Goal: Find contact information: Find contact information

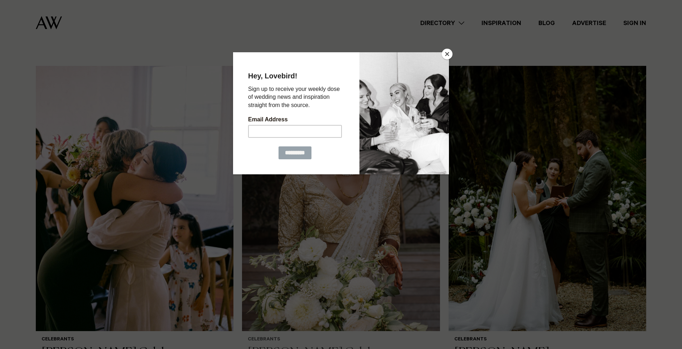
scroll to position [217, 0]
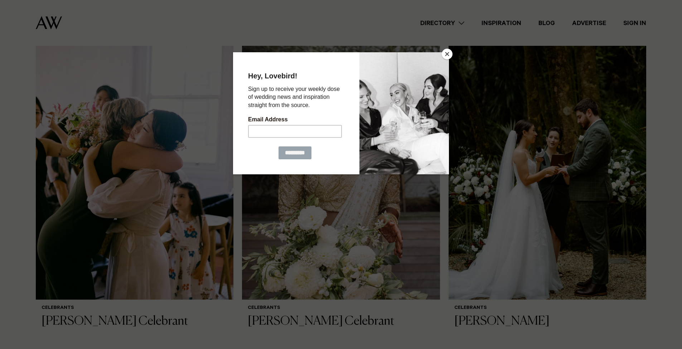
click at [449, 55] on button "Close" at bounding box center [447, 54] width 11 height 11
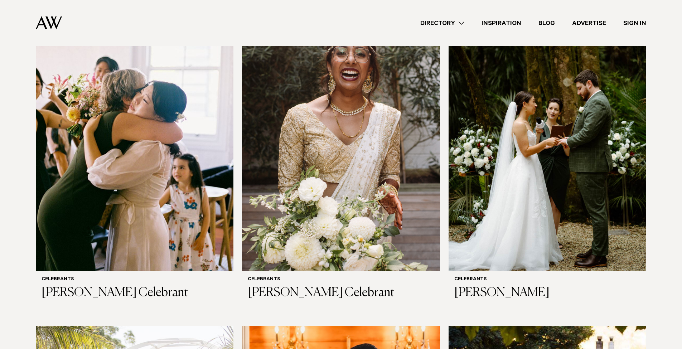
scroll to position [307, 0]
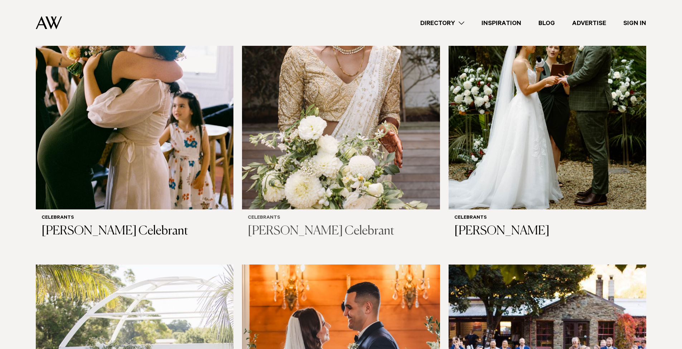
click at [275, 155] on img at bounding box center [341, 76] width 198 height 265
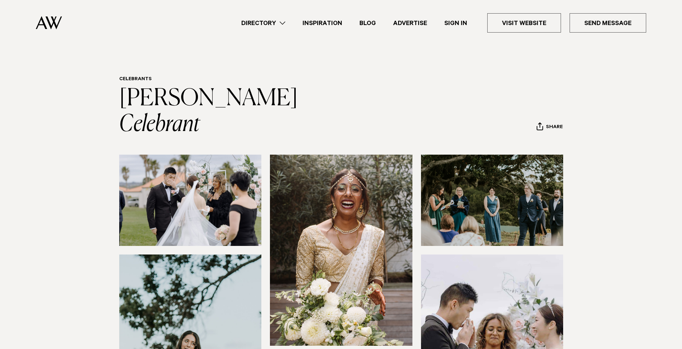
click at [389, 132] on header "Celebrants Keshni Rasanayagam Celebrant Share Copy Link Email twitter facebook" at bounding box center [341, 106] width 444 height 61
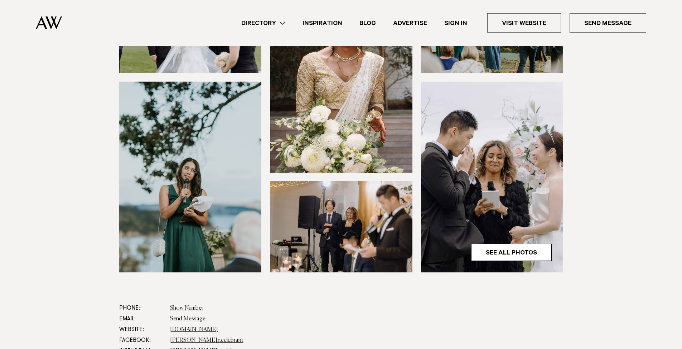
scroll to position [260, 0]
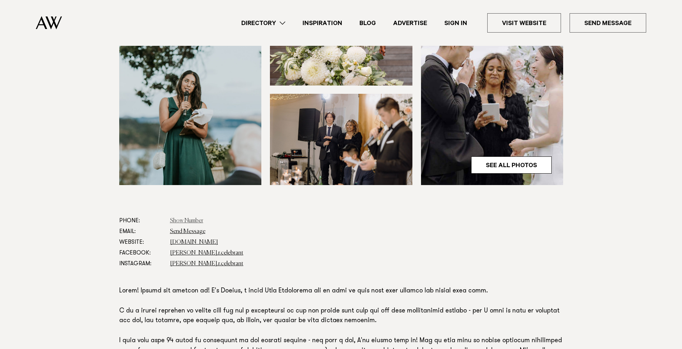
click at [196, 220] on link "Show Number" at bounding box center [186, 221] width 33 height 6
click at [362, 200] on section at bounding box center [341, 54] width 682 height 321
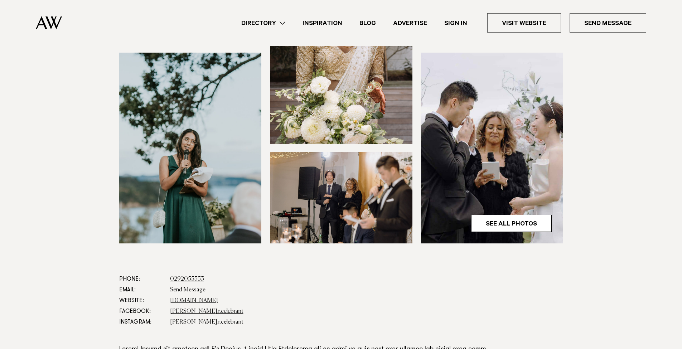
scroll to position [203, 0]
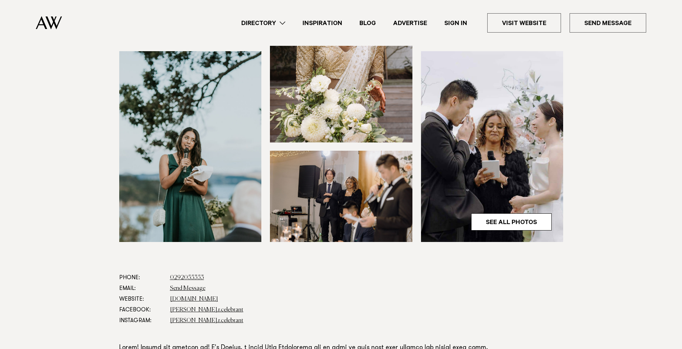
click at [340, 250] on section at bounding box center [341, 111] width 682 height 321
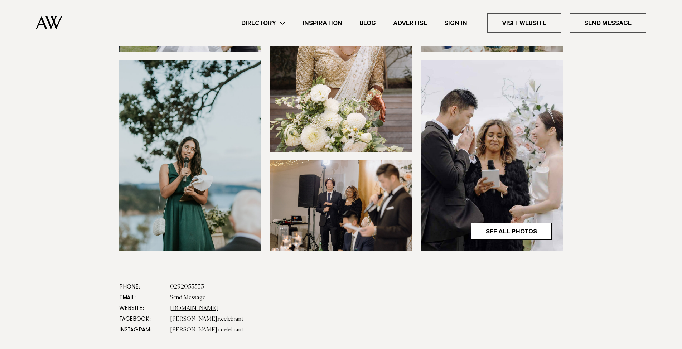
scroll to position [355, 0]
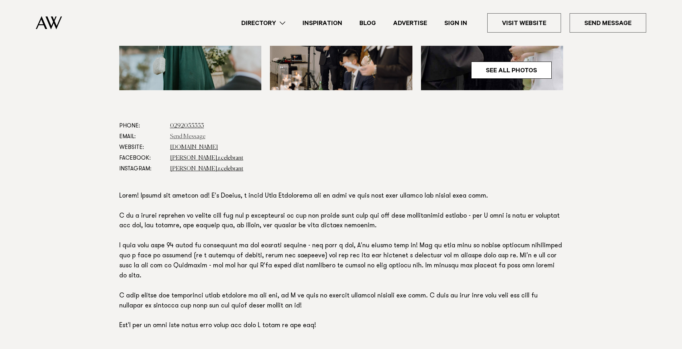
click at [187, 137] on link "Send Message" at bounding box center [187, 137] width 35 height 6
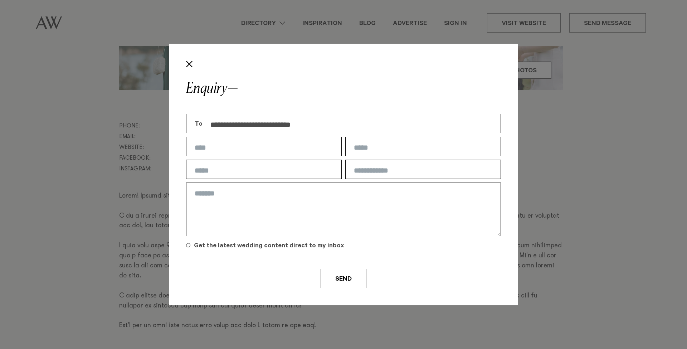
click at [186, 64] on button "Close" at bounding box center [189, 64] width 12 height 12
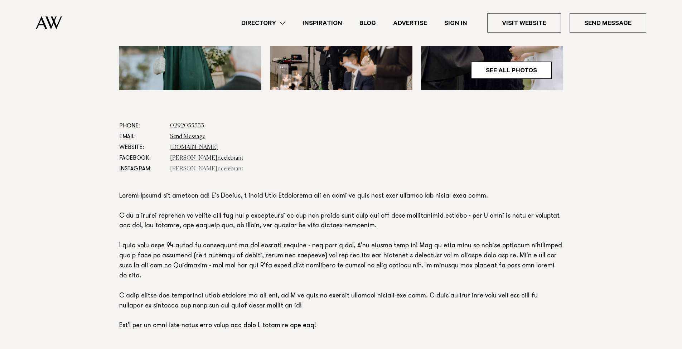
click at [195, 169] on link "keshni.r.celebrant" at bounding box center [206, 169] width 73 height 6
